Goal: Task Accomplishment & Management: Complete application form

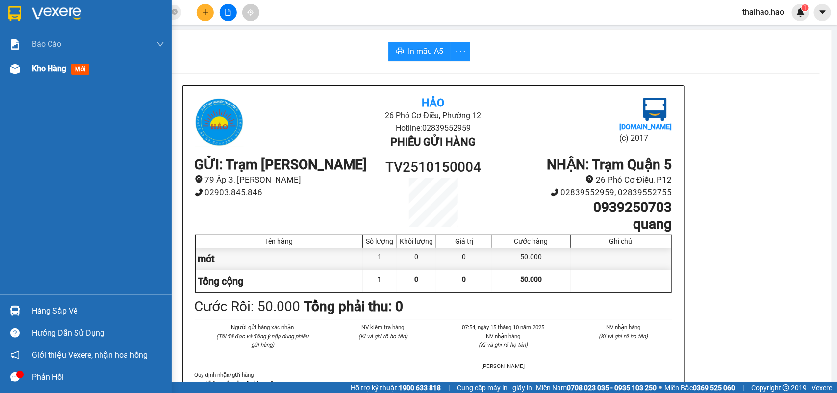
click at [79, 67] on span "mới" at bounding box center [80, 69] width 18 height 11
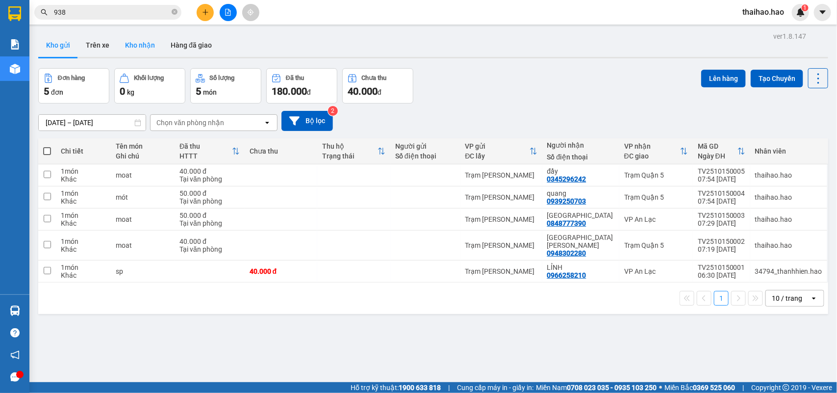
click at [133, 50] on button "Kho nhận" at bounding box center [140, 45] width 46 height 24
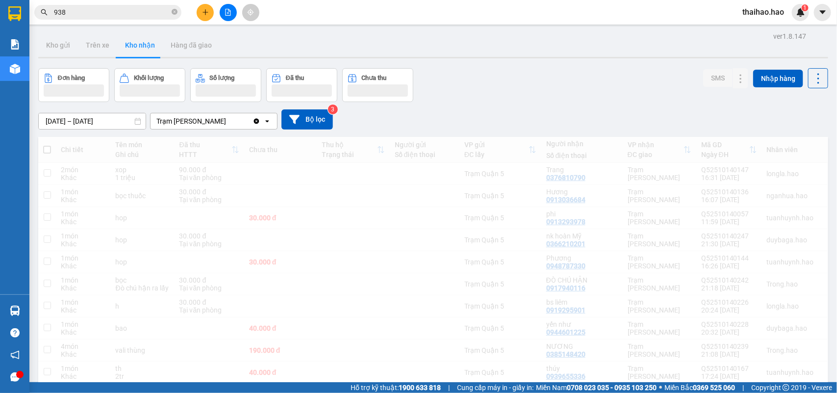
click at [84, 8] on input "938" at bounding box center [112, 12] width 116 height 11
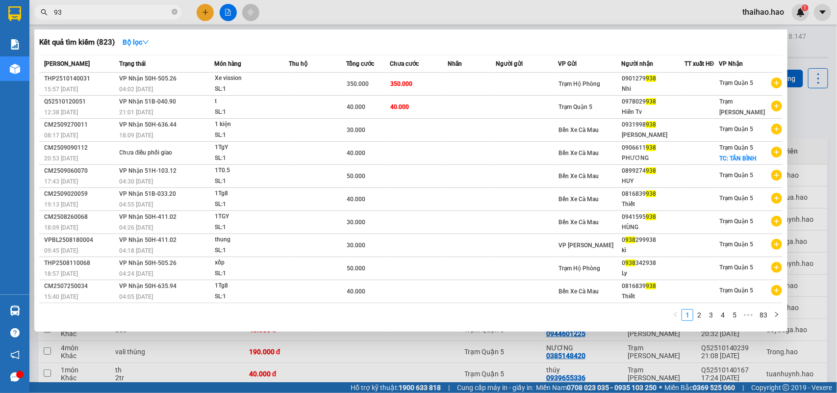
type input "9"
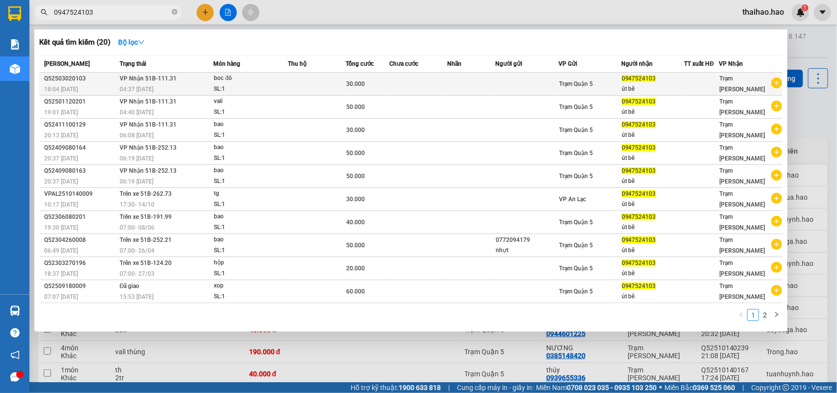
type input "0947524103"
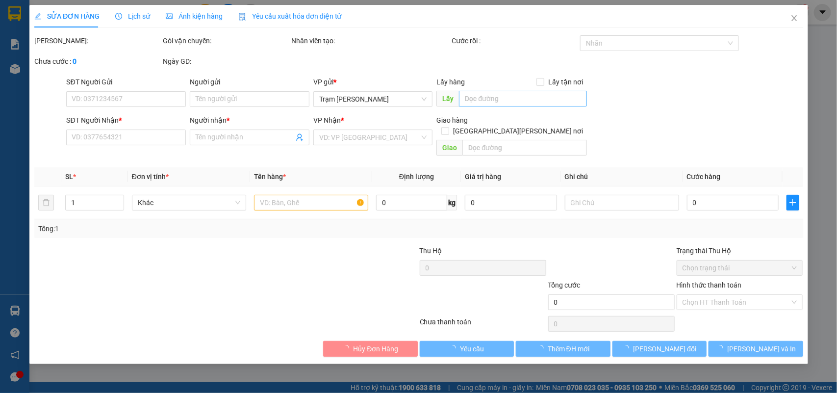
type input "0947524103"
type input "út bê"
type input "30.000"
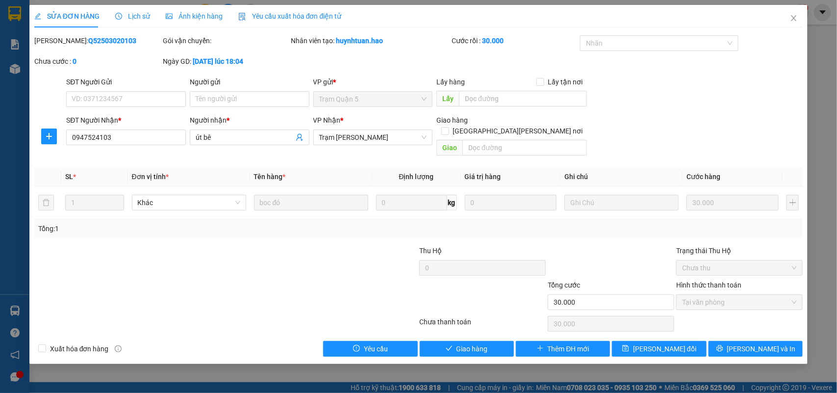
click at [194, 18] on span "Ảnh kiện hàng" at bounding box center [194, 16] width 57 height 8
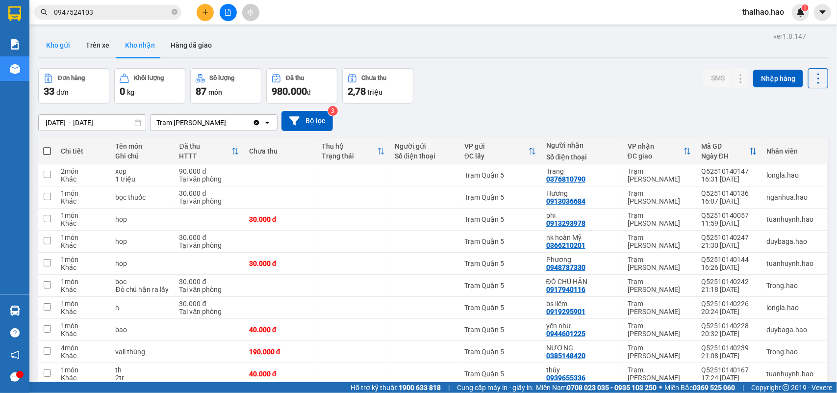
click at [61, 46] on button "Kho gửi" at bounding box center [58, 45] width 40 height 24
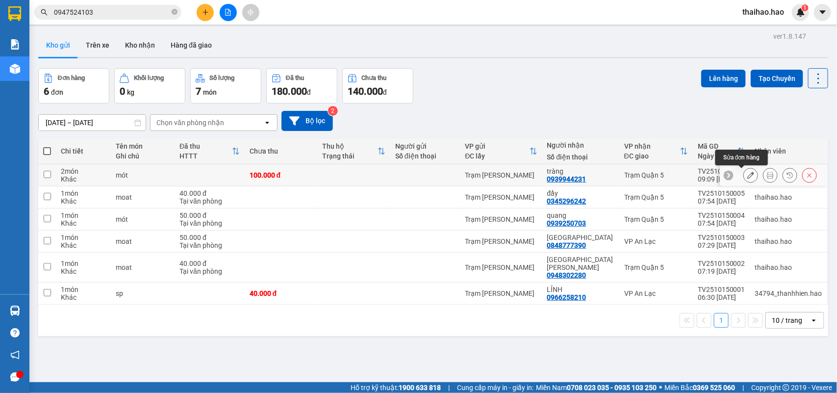
click at [748, 177] on icon at bounding box center [751, 175] width 7 height 7
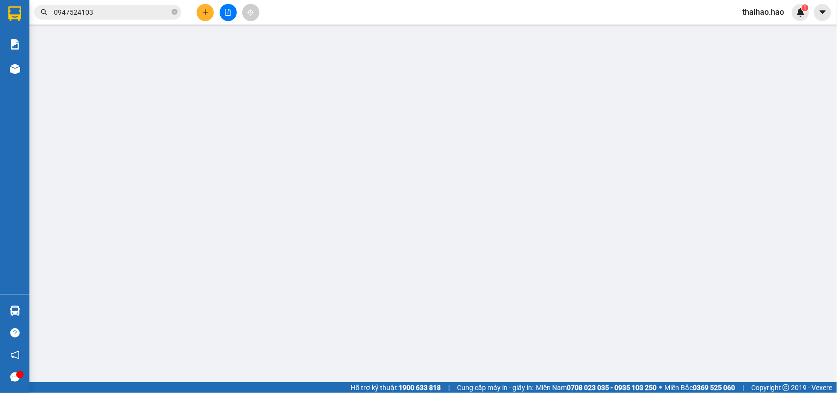
type input "0939944231"
type input "tràng"
type input "100.000"
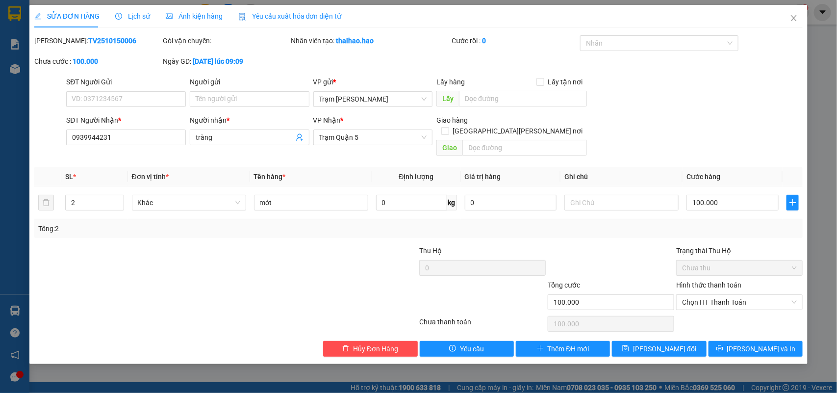
click at [133, 16] on span "Lịch sử" at bounding box center [132, 16] width 35 height 8
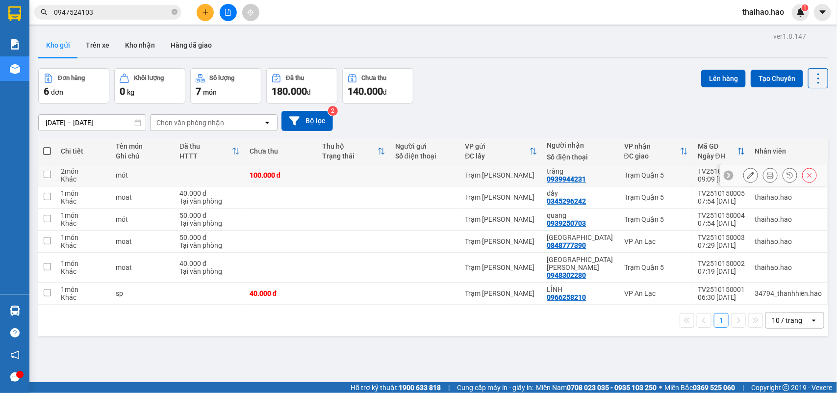
click at [769, 175] on div at bounding box center [770, 175] width 15 height 15
click at [767, 178] on icon at bounding box center [770, 175] width 7 height 7
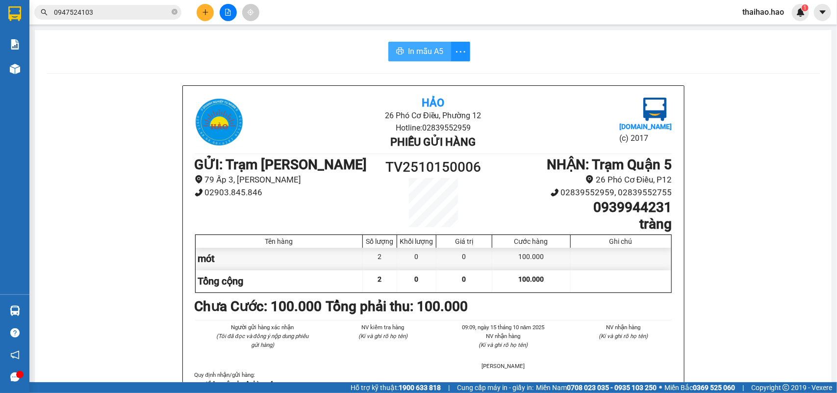
click at [422, 50] on span "In mẫu A5" at bounding box center [425, 51] width 35 height 12
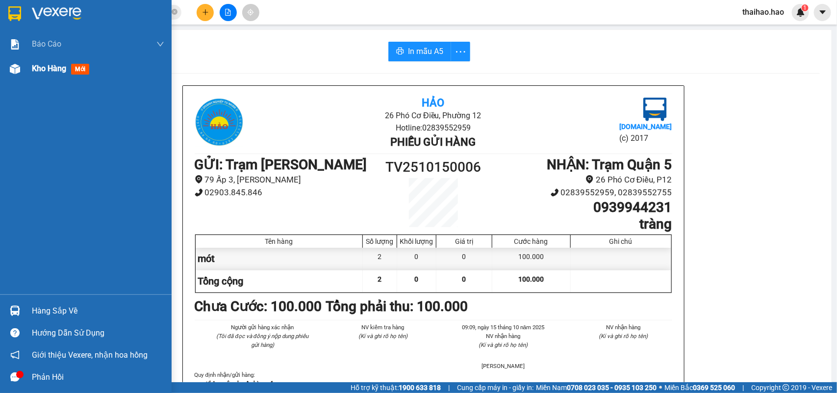
click at [81, 69] on span "mới" at bounding box center [80, 69] width 18 height 11
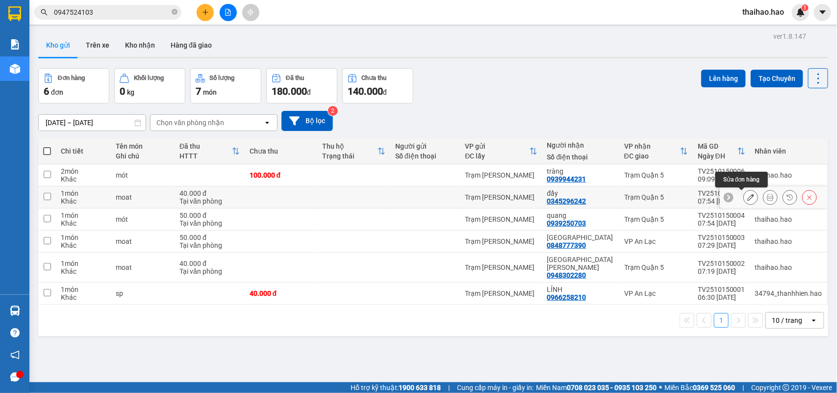
click at [744, 202] on button at bounding box center [751, 197] width 14 height 17
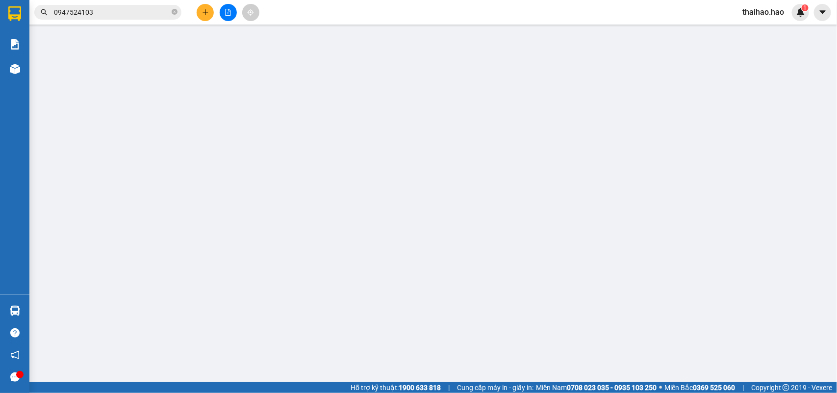
type input "0345296242"
type input "đầy"
type input "40.000"
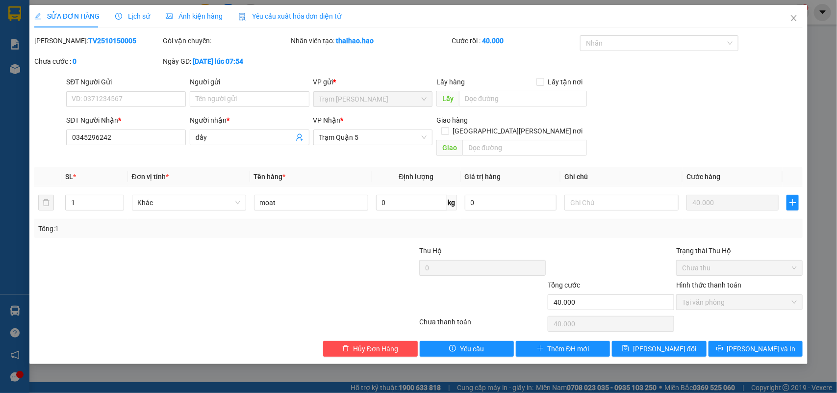
click at [133, 17] on span "Lịch sử" at bounding box center [132, 16] width 35 height 8
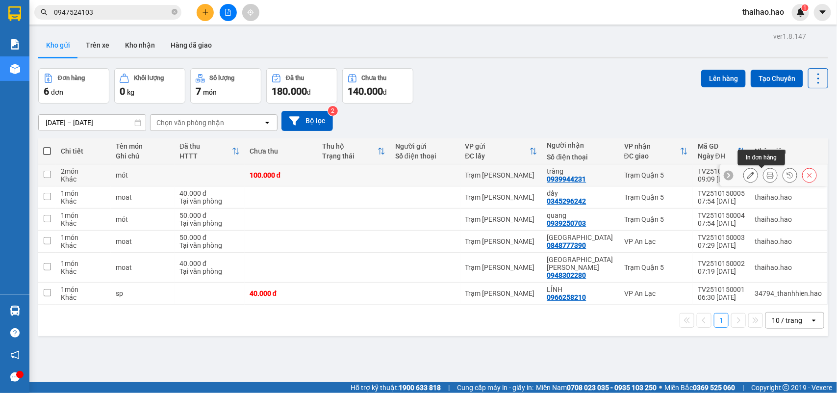
click at [767, 174] on icon at bounding box center [770, 175] width 7 height 7
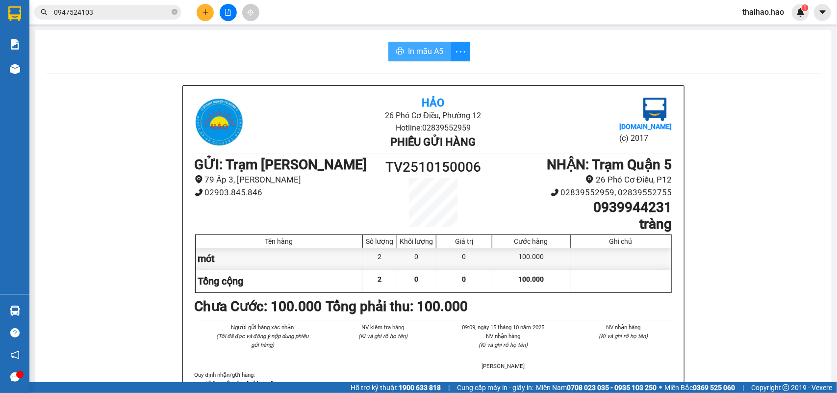
click at [416, 47] on span "In mẫu A5" at bounding box center [425, 51] width 35 height 12
click at [170, 15] on span "0947524103" at bounding box center [107, 12] width 147 height 15
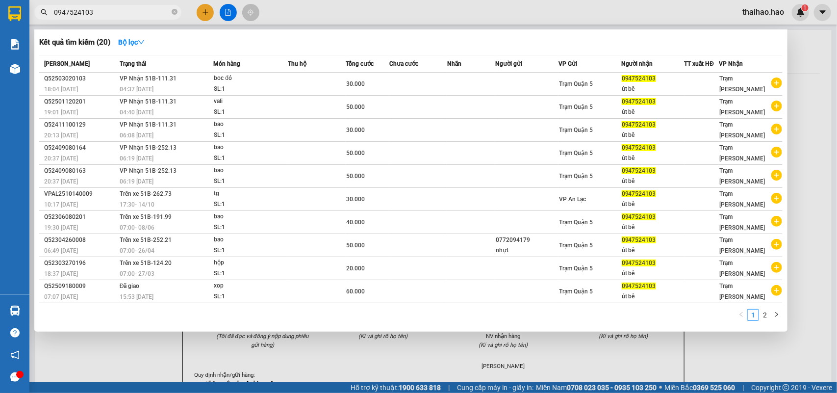
click at [175, 13] on icon "close-circle" at bounding box center [175, 12] width 6 height 6
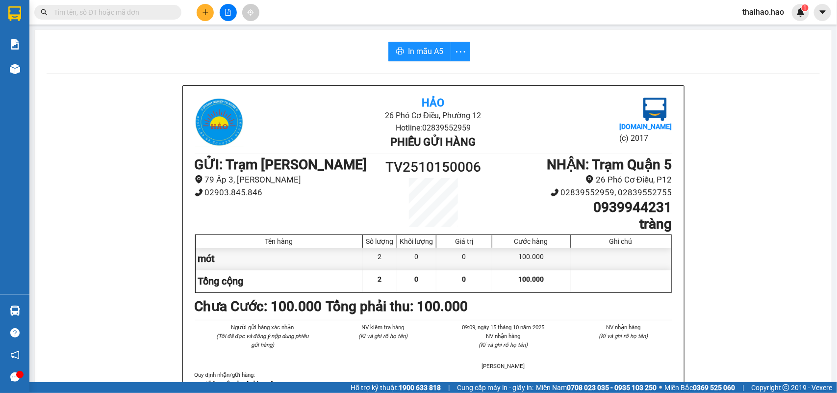
click at [169, 14] on input "text" at bounding box center [112, 12] width 116 height 11
click at [168, 14] on input "text" at bounding box center [112, 12] width 116 height 11
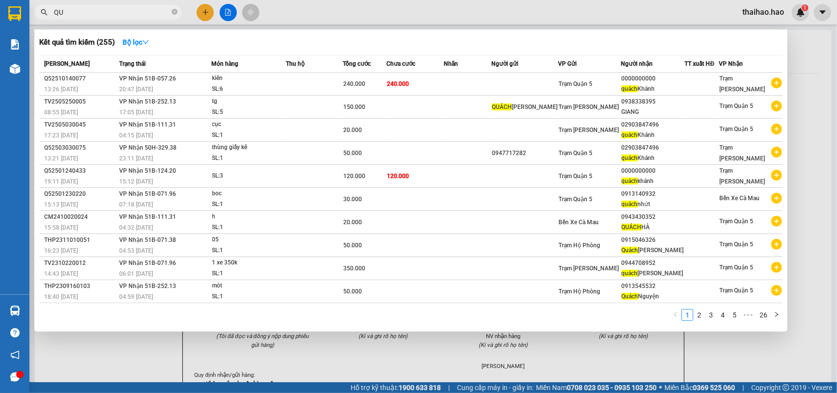
type input "Q"
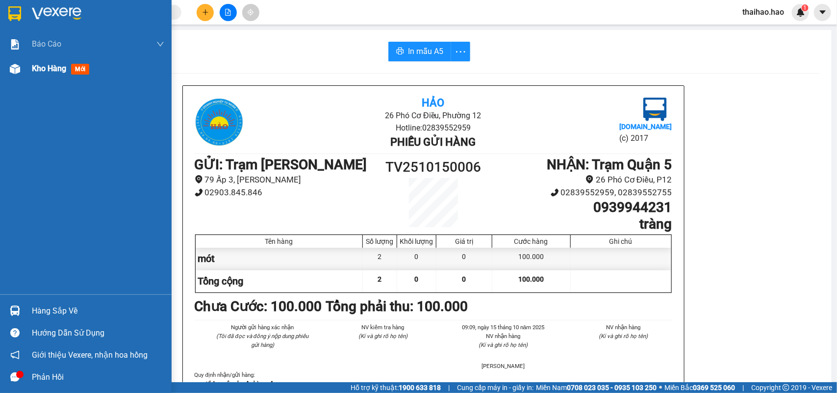
click at [62, 64] on span "Kho hàng" at bounding box center [49, 68] width 34 height 9
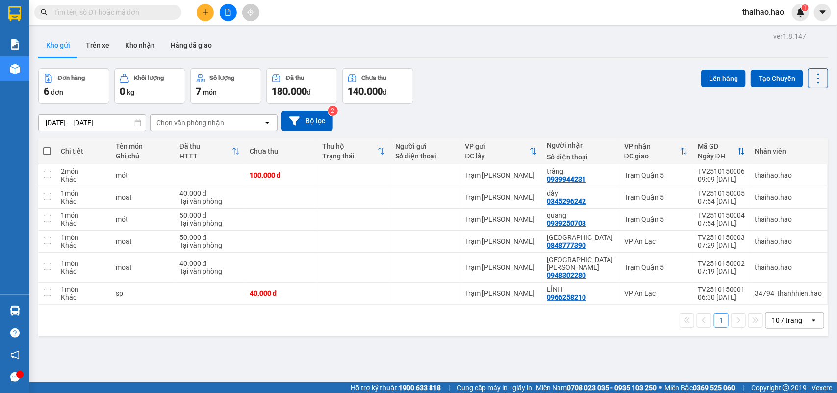
click at [74, 67] on div "ver 1.8.147 Kho gửi Trên xe [PERSON_NAME] Hàng đã [PERSON_NAME] hàng 6 đơn [PER…" at bounding box center [433, 225] width 798 height 393
click at [123, 11] on input "text" at bounding box center [112, 12] width 116 height 11
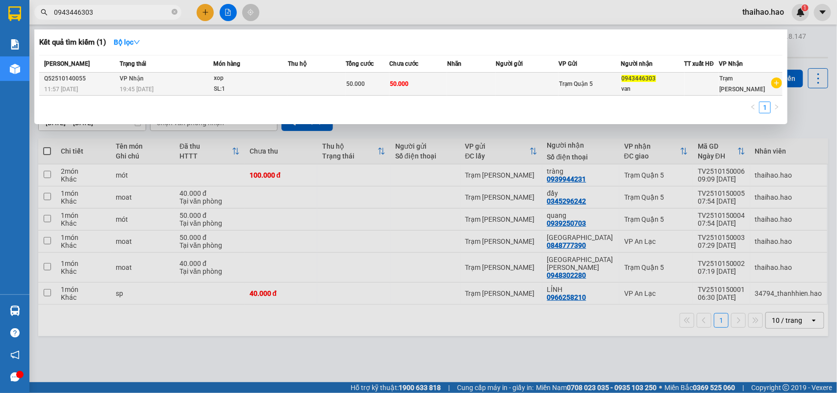
type input "0943446303"
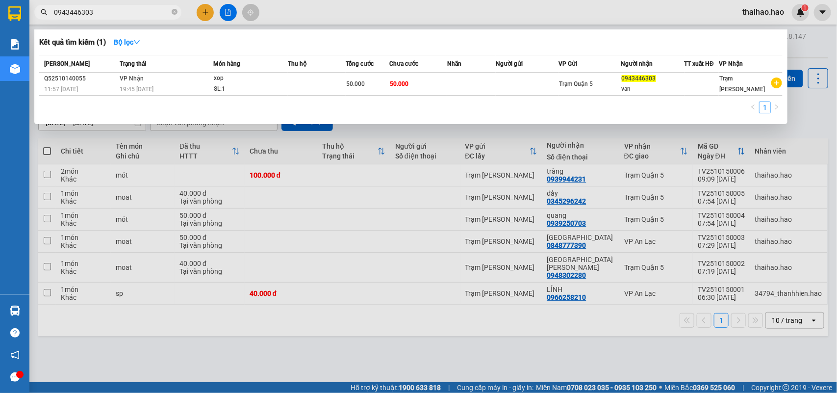
click at [519, 82] on td at bounding box center [527, 84] width 63 height 23
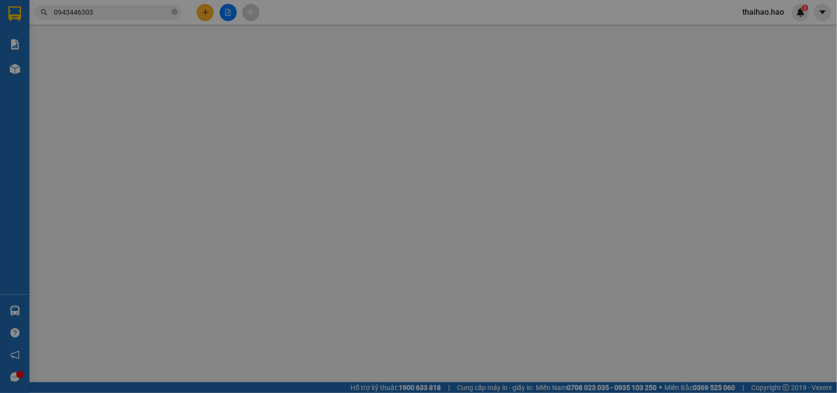
type input "0943446303"
type input "van"
type input "50.000"
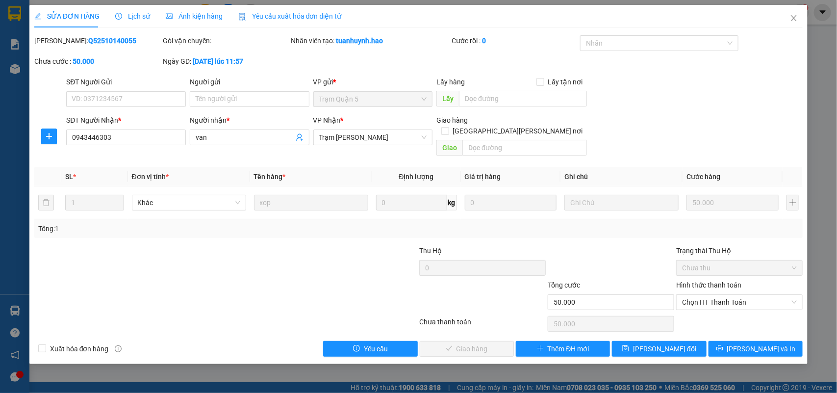
click at [199, 21] on div "Ảnh kiện hàng" at bounding box center [194, 16] width 57 height 11
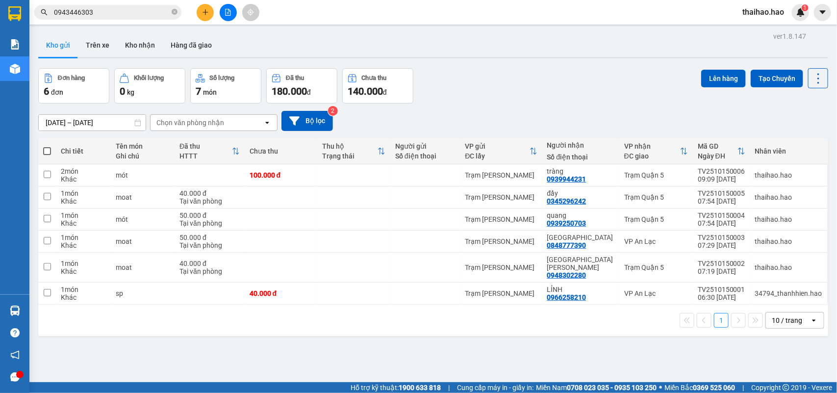
click at [120, 14] on input "0943446303" at bounding box center [112, 12] width 116 height 11
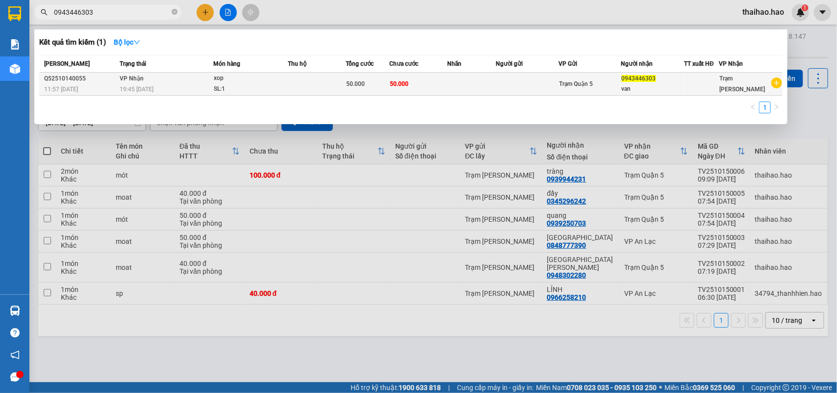
click at [604, 79] on div "Trạm Quận 5" at bounding box center [590, 83] width 62 height 11
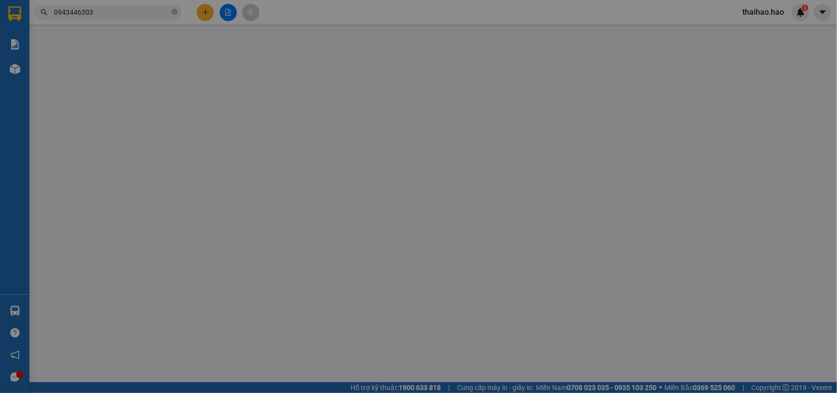
type input "0943446303"
type input "van"
type input "50.000"
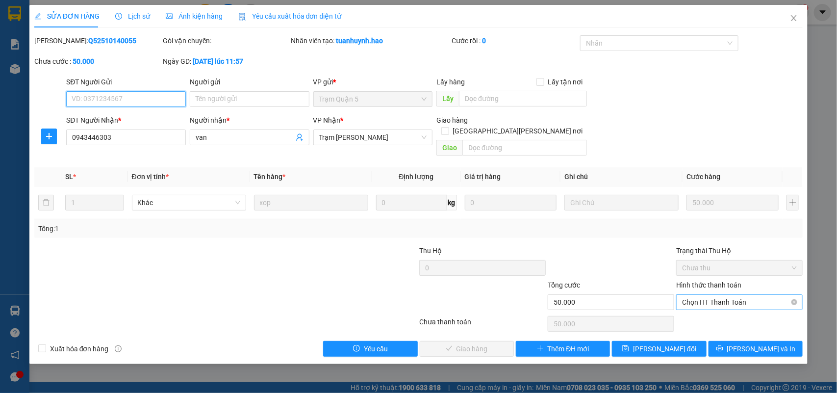
click at [796, 295] on span "Chọn HT Thanh Toán" at bounding box center [739, 302] width 115 height 15
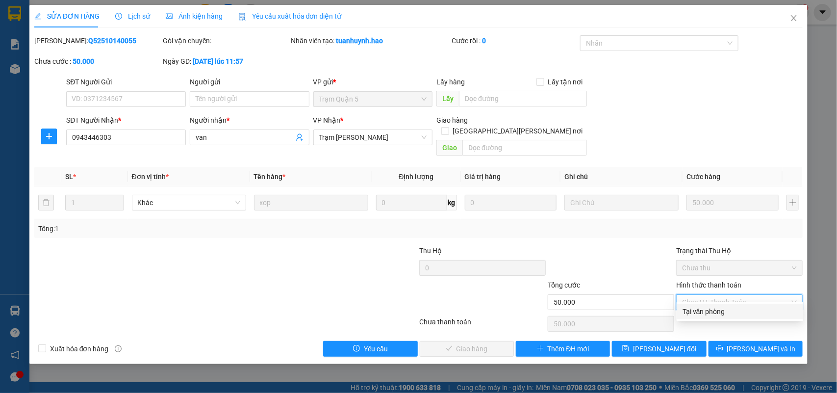
click at [708, 309] on div "Tại văn phòng" at bounding box center [740, 311] width 115 height 11
type input "0"
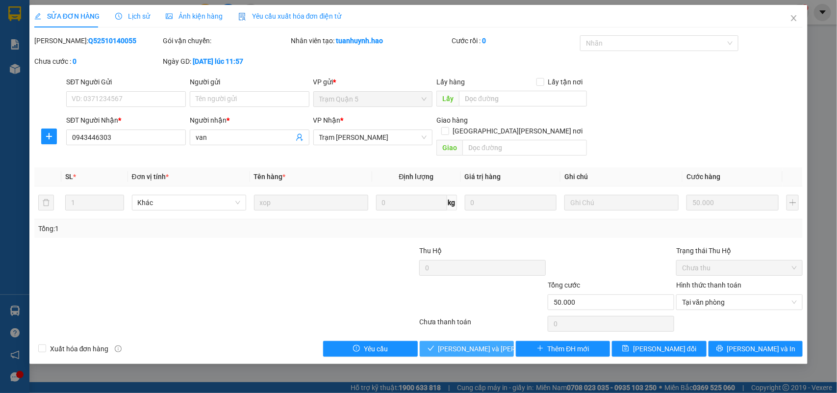
click at [465, 343] on span "[PERSON_NAME] và [PERSON_NAME] hàng" at bounding box center [505, 348] width 132 height 11
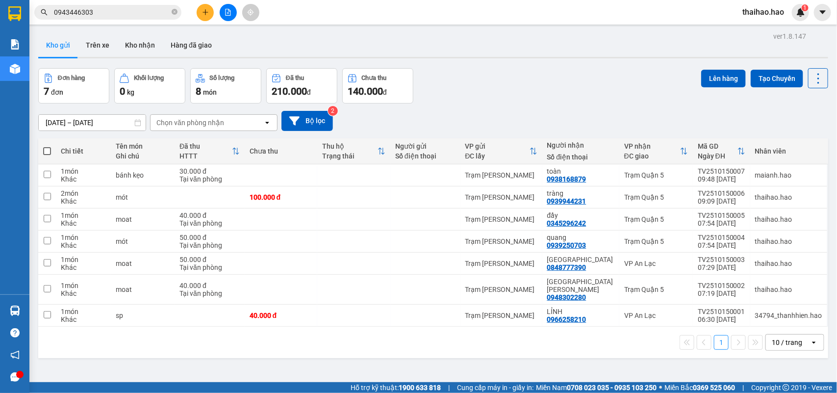
click at [64, 43] on button "Kho gửi" at bounding box center [58, 45] width 40 height 24
click at [767, 177] on icon at bounding box center [770, 175] width 7 height 7
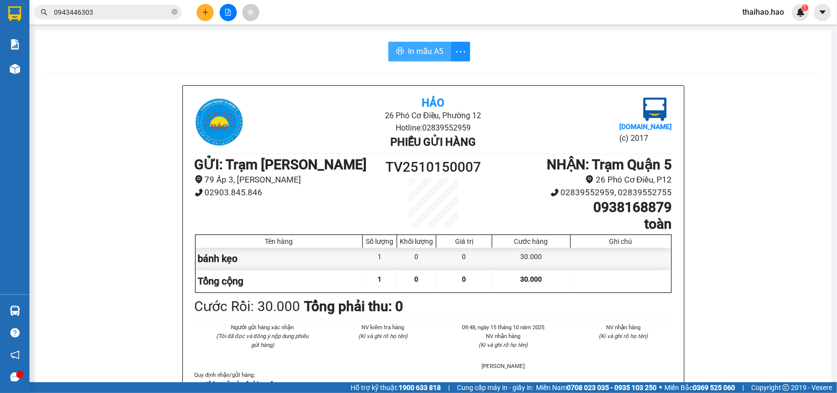
click at [423, 45] on button "In mẫu A5" at bounding box center [420, 52] width 63 height 20
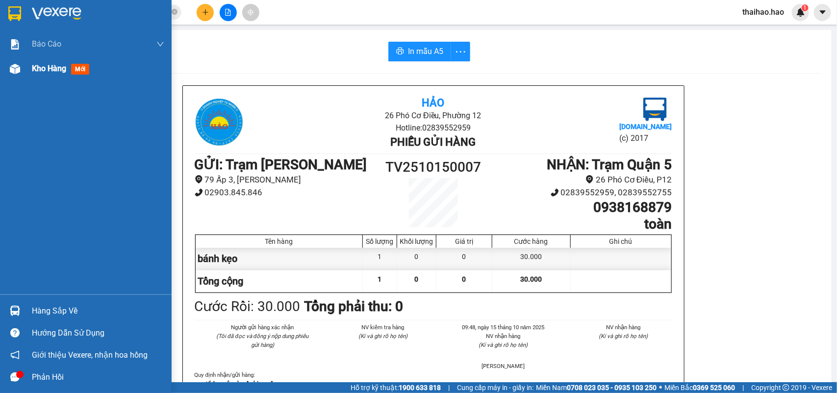
click at [83, 67] on span "mới" at bounding box center [80, 69] width 18 height 11
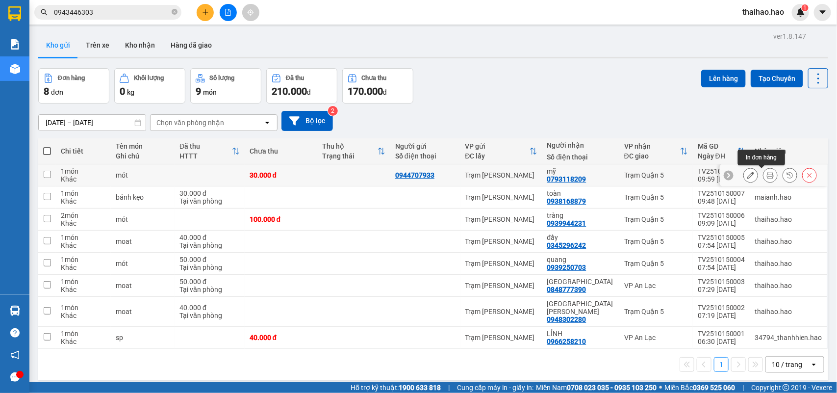
click at [767, 176] on icon at bounding box center [770, 175] width 7 height 7
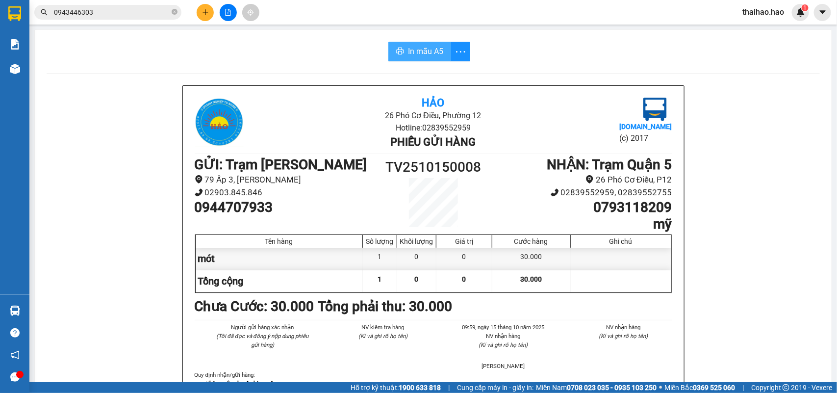
click at [416, 52] on span "In mẫu A5" at bounding box center [425, 51] width 35 height 12
click at [443, 55] on button "In mẫu A5" at bounding box center [420, 52] width 63 height 20
click at [410, 54] on span "In mẫu A5" at bounding box center [425, 51] width 35 height 12
